Goal: Information Seeking & Learning: Learn about a topic

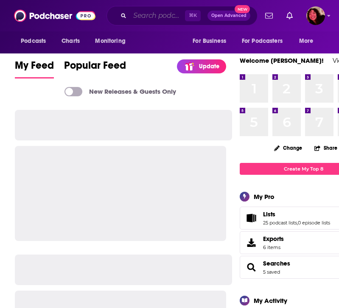
click at [154, 18] on input "Search podcasts, credits, & more..." at bounding box center [157, 16] width 55 height 14
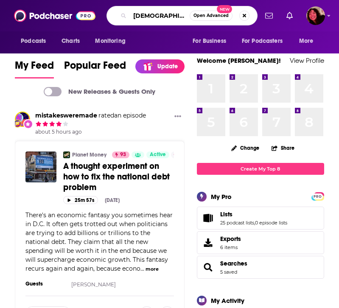
type input "[DEMOGRAPHIC_DATA] star"
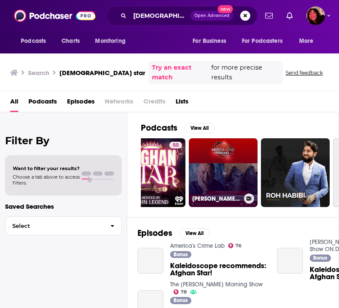
scroll to position [0, 37]
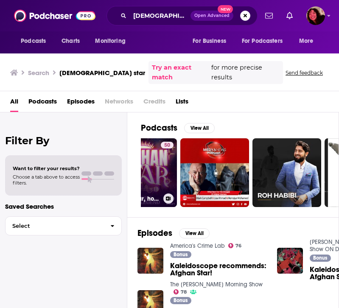
click at [167, 170] on div "50" at bounding box center [167, 168] width 13 height 52
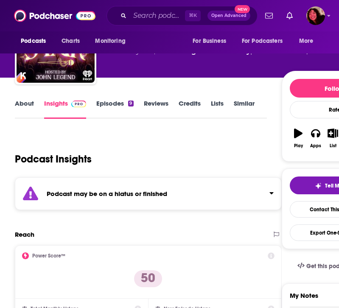
scroll to position [58, 0]
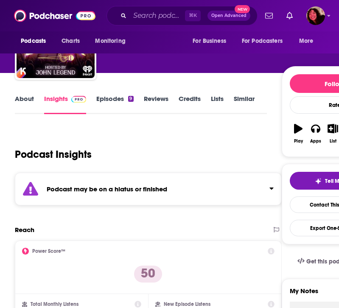
click at [216, 185] on div "Podcast may be on a hiatus or finished" at bounding box center [148, 189] width 267 height 33
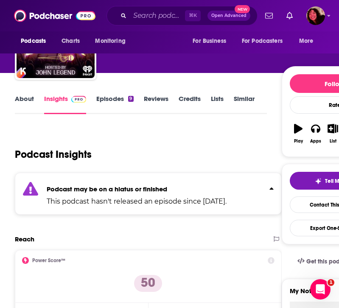
scroll to position [0, 0]
click at [144, 16] on input "Search podcasts, credits, & more..." at bounding box center [157, 16] width 55 height 14
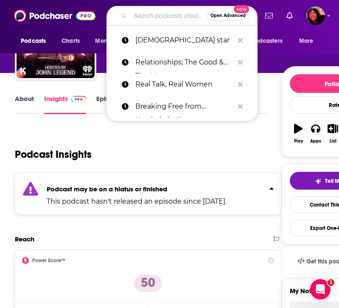
paste input "[PERSON_NAME] Fire and Fury The Podcast"
type input "[PERSON_NAME] Fire and Fury The Podcast"
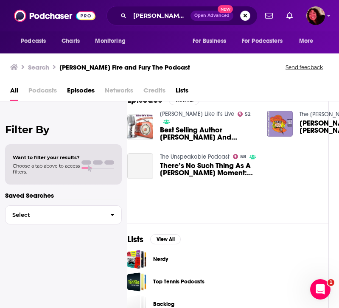
scroll to position [18, 10]
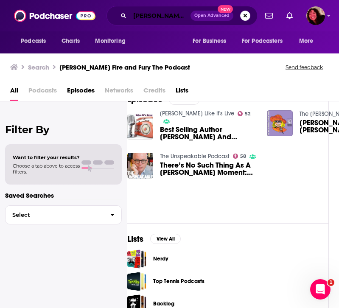
click at [158, 21] on input "[PERSON_NAME] Fire and Fury The Podcast" at bounding box center [160, 16] width 61 height 14
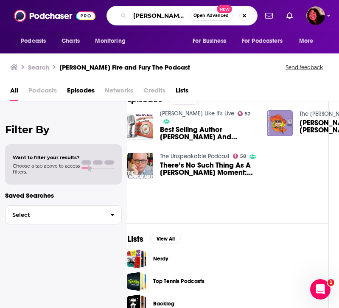
drag, startPoint x: 181, startPoint y: 19, endPoint x: 87, endPoint y: 6, distance: 94.5
click at [87, 6] on div "Podcasts Charts Monitoring [PERSON_NAME] Fire and Fury The Podcast Open Advance…" at bounding box center [169, 15] width 339 height 31
type input "Fire and Fury The Podcast"
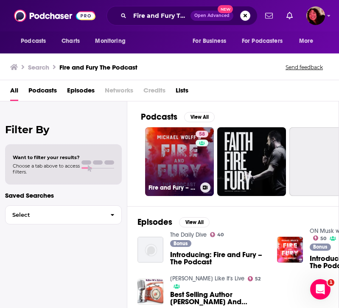
click at [189, 175] on link "58 Fire and Fury – The Podcast" at bounding box center [179, 161] width 69 height 69
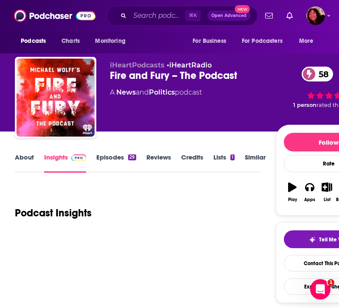
scroll to position [35, 0]
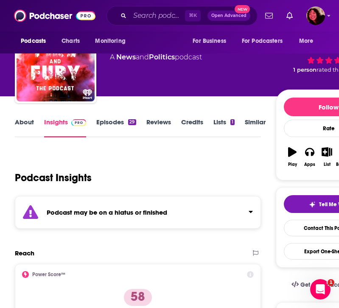
click at [111, 215] on strong "Podcast may be on a hiatus or finished" at bounding box center [107, 212] width 120 height 8
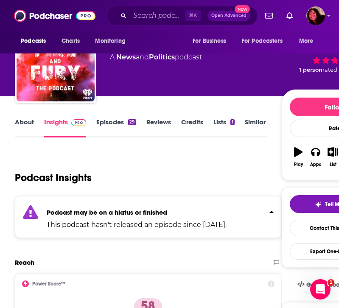
scroll to position [35, 0]
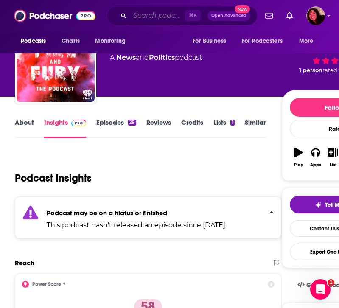
click at [161, 15] on input "Search podcasts, credits, & more..." at bounding box center [157, 16] width 55 height 14
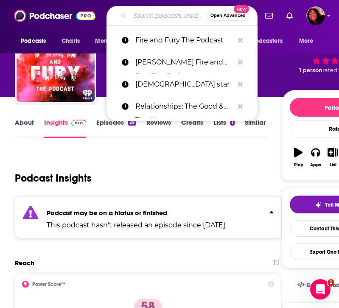
paste input "Kill Switch"
type input "Kill Switch"
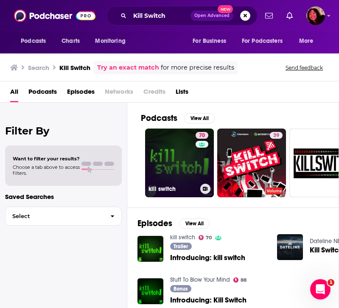
click at [181, 164] on link "70 kill switch" at bounding box center [179, 162] width 69 height 69
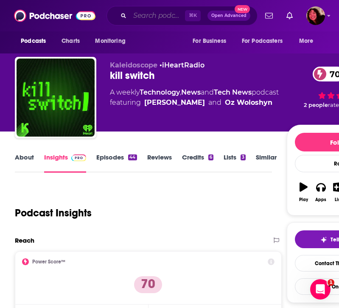
click at [145, 18] on input "Search podcasts, credits, & more..." at bounding box center [157, 16] width 55 height 14
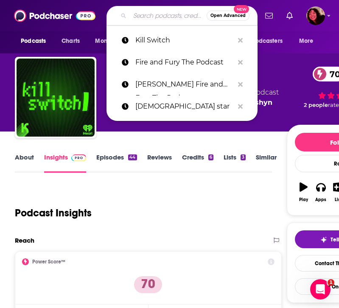
paste input "Wild Chocolate"
type input "Wild Chocolate"
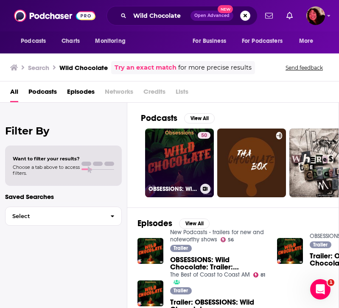
click at [181, 156] on link "50 OBSESSIONS: Wild Chocolate" at bounding box center [179, 162] width 69 height 69
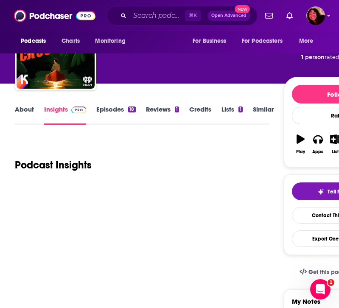
scroll to position [48, 0]
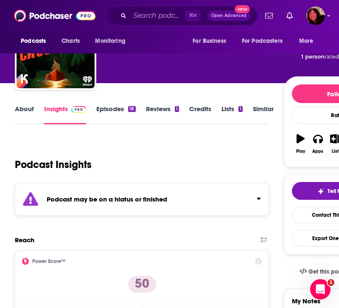
click at [87, 199] on strong "Podcast may be on a hiatus or finished" at bounding box center [107, 199] width 120 height 8
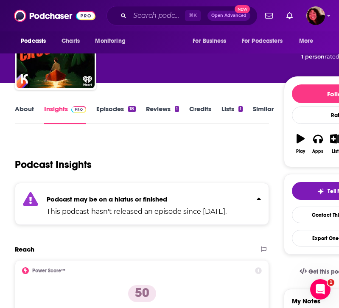
click at [87, 199] on strong "Podcast may be on a hiatus or finished" at bounding box center [107, 199] width 120 height 8
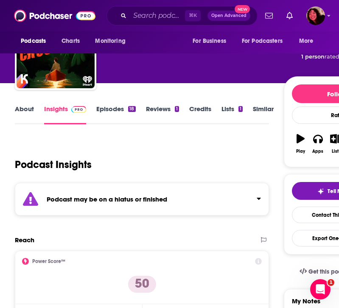
scroll to position [0, 0]
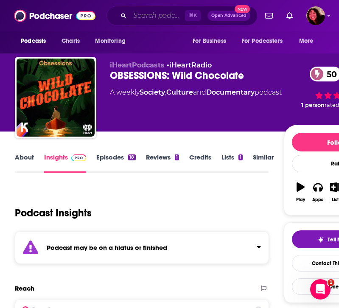
click at [163, 11] on input "Search podcasts, credits, & more..." at bounding box center [157, 16] width 55 height 14
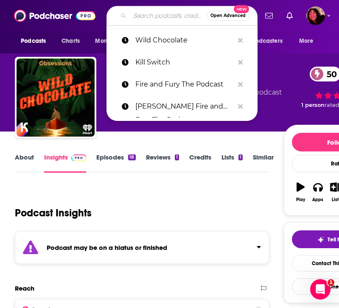
paste input "On [PERSON_NAME]"
type input "On [PERSON_NAME]"
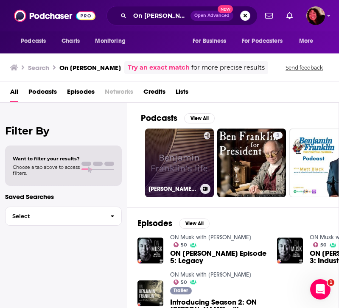
click at [187, 168] on link "[PERSON_NAME] life" at bounding box center [179, 162] width 69 height 69
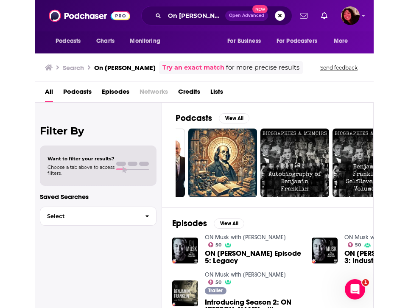
scroll to position [0, 460]
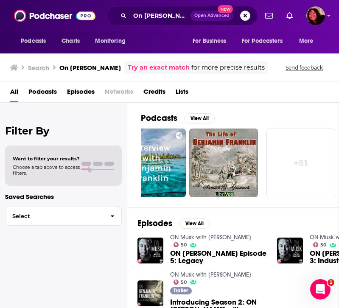
click at [49, 90] on span "Podcasts" at bounding box center [42, 93] width 28 height 17
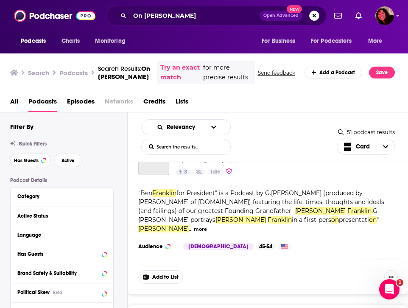
scroll to position [231, 0]
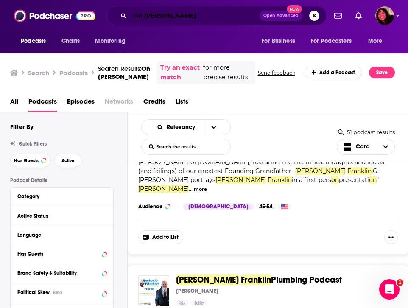
click at [185, 9] on input "On [PERSON_NAME]" at bounding box center [195, 16] width 130 height 14
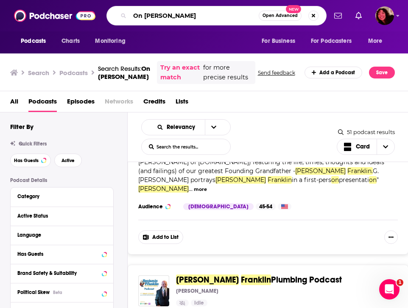
click at [185, 9] on input "On [PERSON_NAME]" at bounding box center [194, 16] width 129 height 14
paste input "with [PERSON_NAME]"
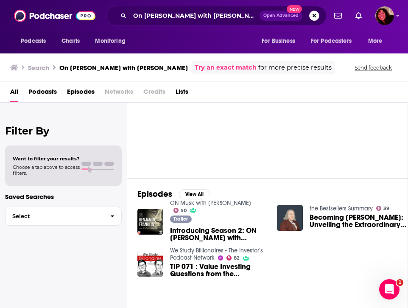
scroll to position [3, 0]
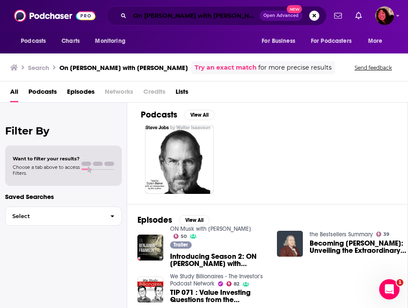
click at [146, 13] on input "On [PERSON_NAME] with [PERSON_NAME]" at bounding box center [195, 16] width 130 height 14
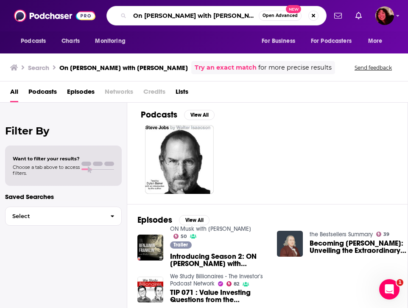
click at [146, 13] on input "On [PERSON_NAME] with [PERSON_NAME]" at bounding box center [194, 16] width 129 height 14
paste input "The Good Thief"
type input "The Good Thief"
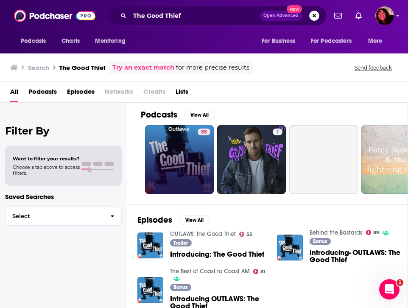
click at [186, 149] on link "55" at bounding box center [179, 159] width 69 height 69
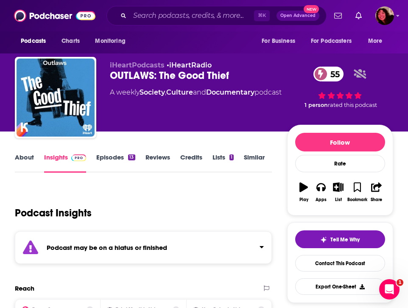
click at [156, 229] on div "Podcast Insights" at bounding box center [143, 211] width 257 height 50
click at [146, 240] on div "Podcast may be on a hiatus or finished" at bounding box center [143, 247] width 257 height 33
